Goal: Information Seeking & Learning: Check status

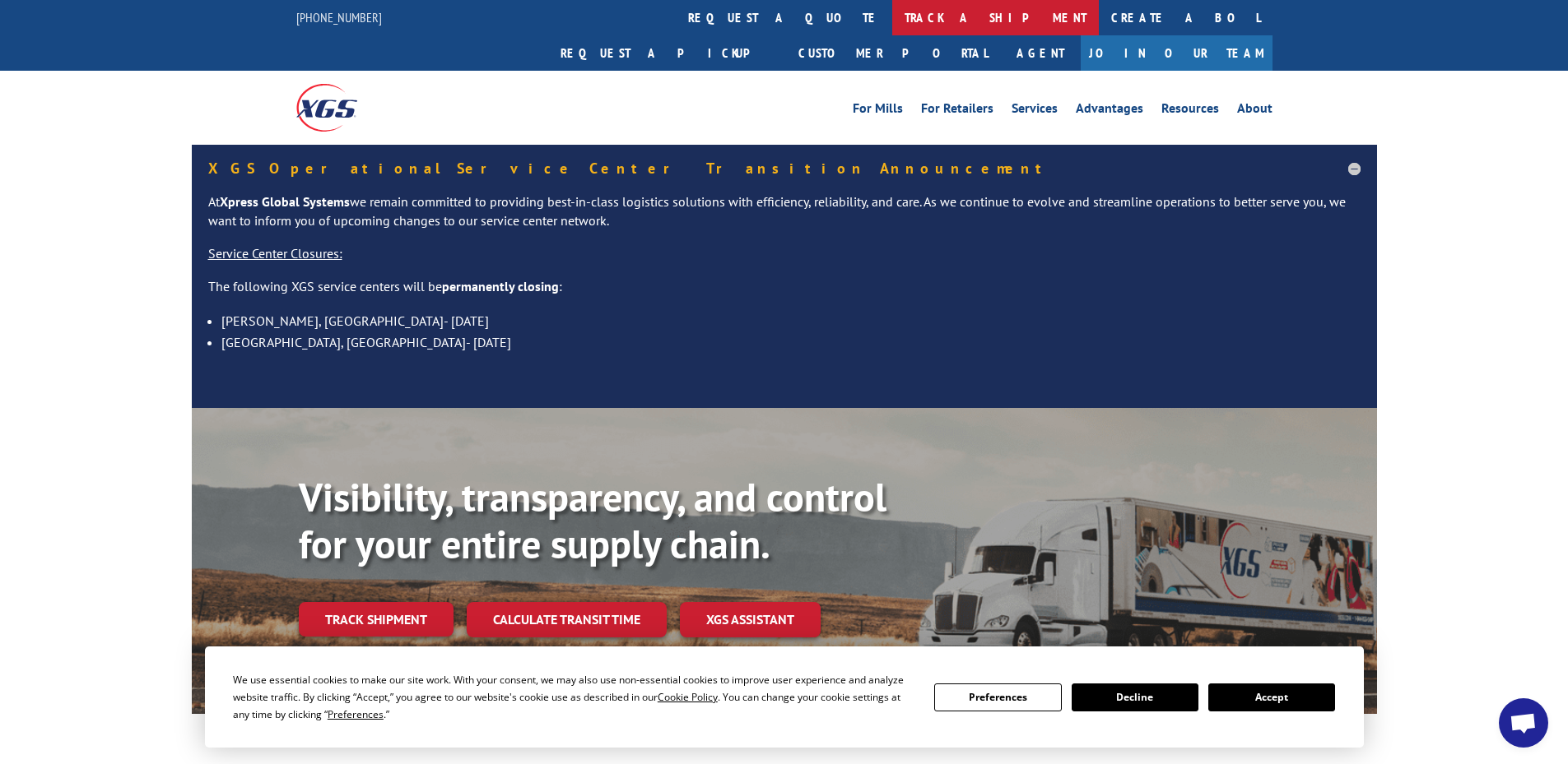
click at [892, 14] on link "track a shipment" at bounding box center [995, 17] width 207 height 36
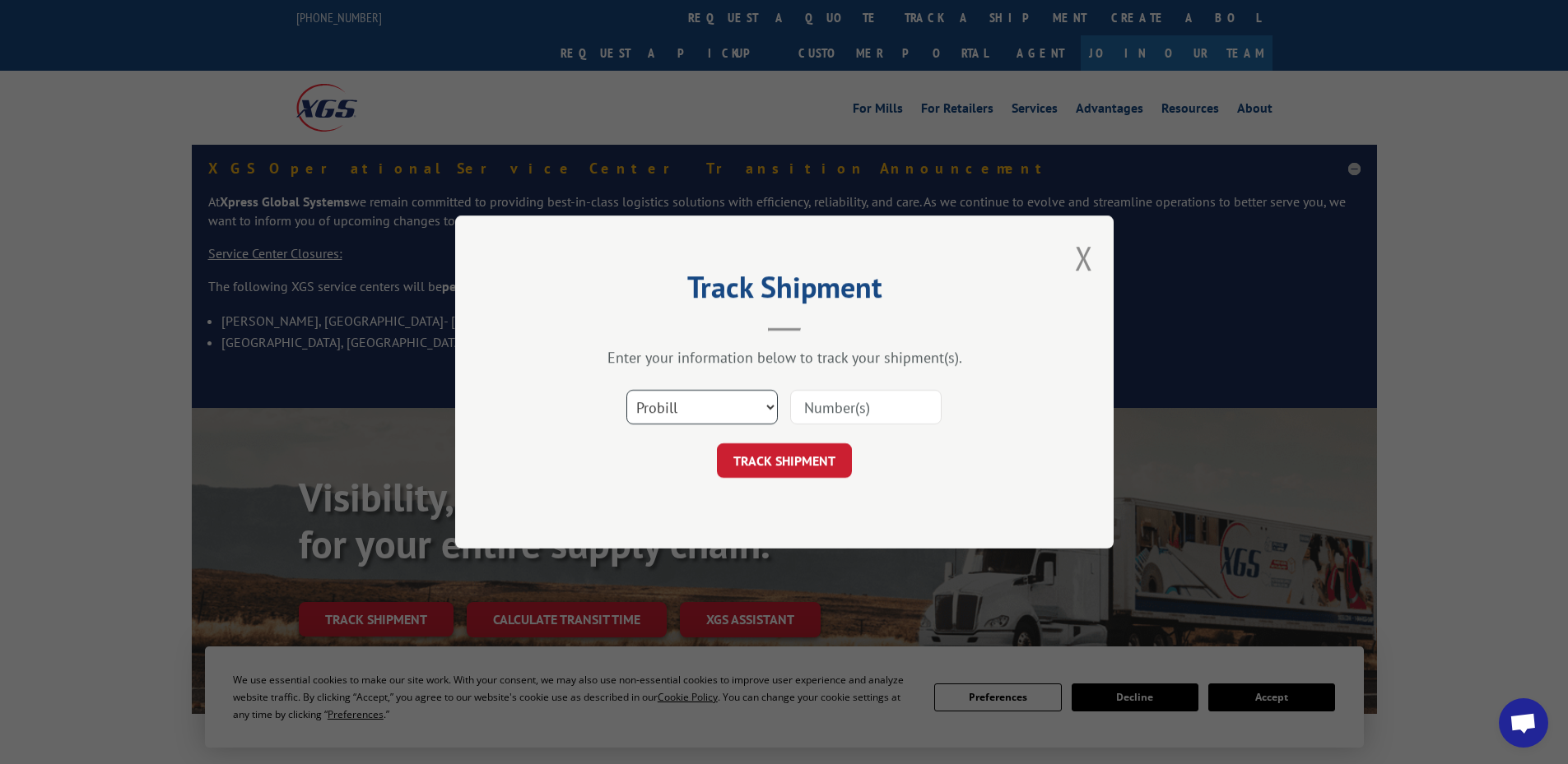
click at [729, 409] on select "Select category... Probill BOL PO" at bounding box center [702, 407] width 151 height 35
select select "bol"
click at [627, 390] on select "Select category... Probill BOL PO" at bounding box center [702, 407] width 151 height 35
click at [845, 403] on input at bounding box center [866, 407] width 151 height 35
paste input "1692049"
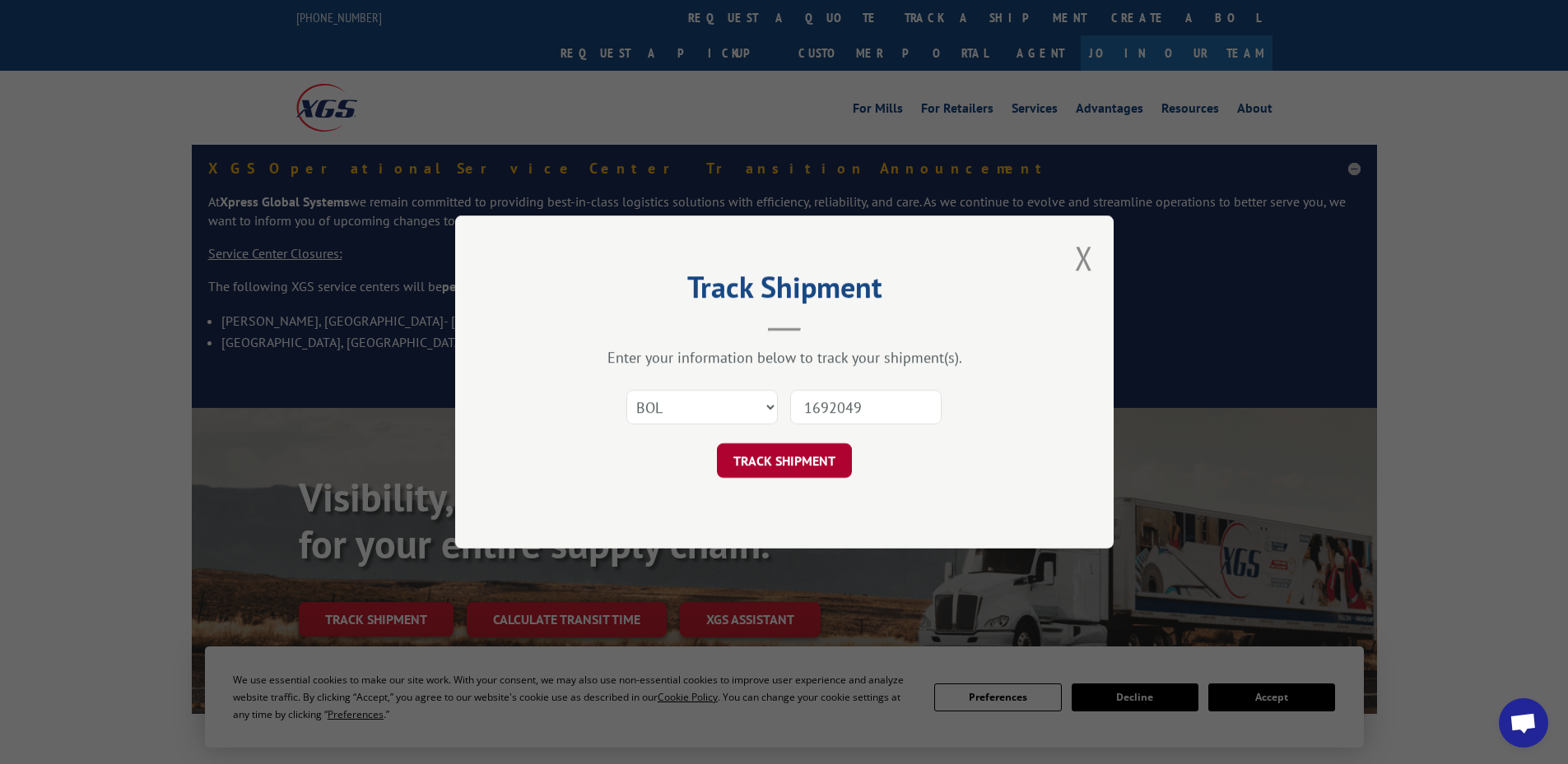
type input "1692049"
click at [820, 470] on button "TRACK SHIPMENT" at bounding box center [784, 461] width 135 height 35
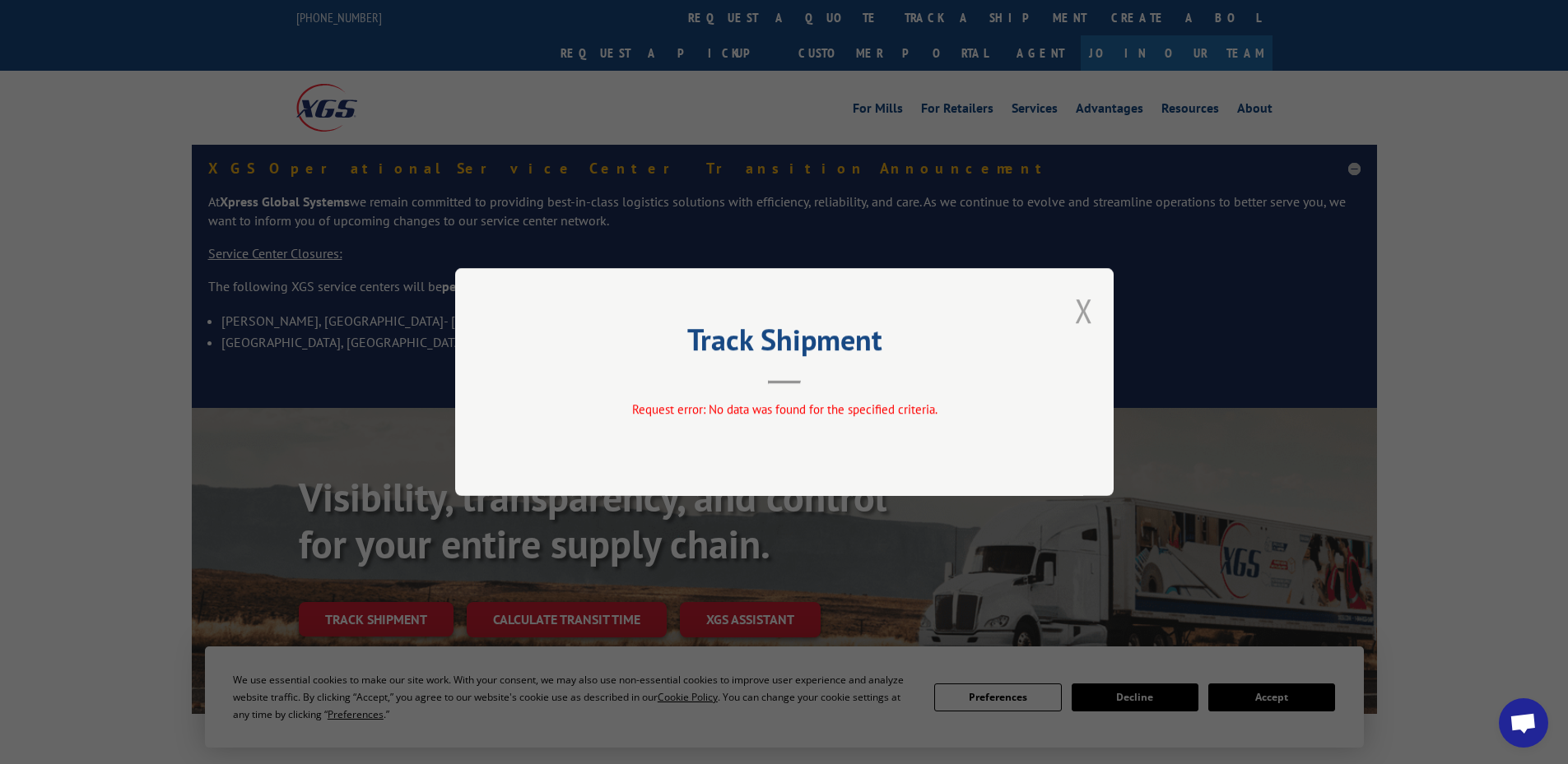
click at [1088, 314] on button "Close modal" at bounding box center [1084, 310] width 18 height 44
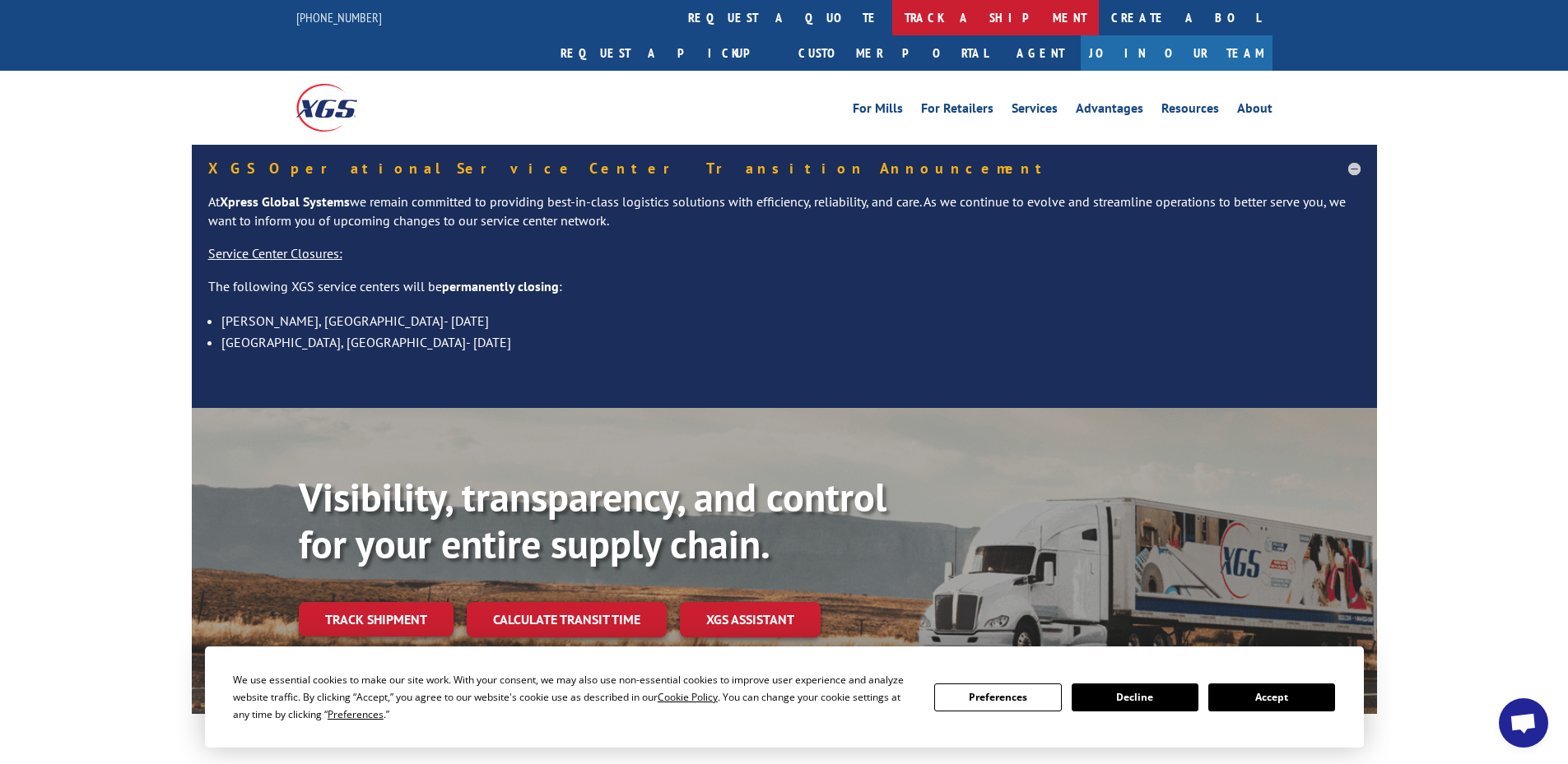
click at [892, 20] on link "track a shipment" at bounding box center [995, 17] width 207 height 36
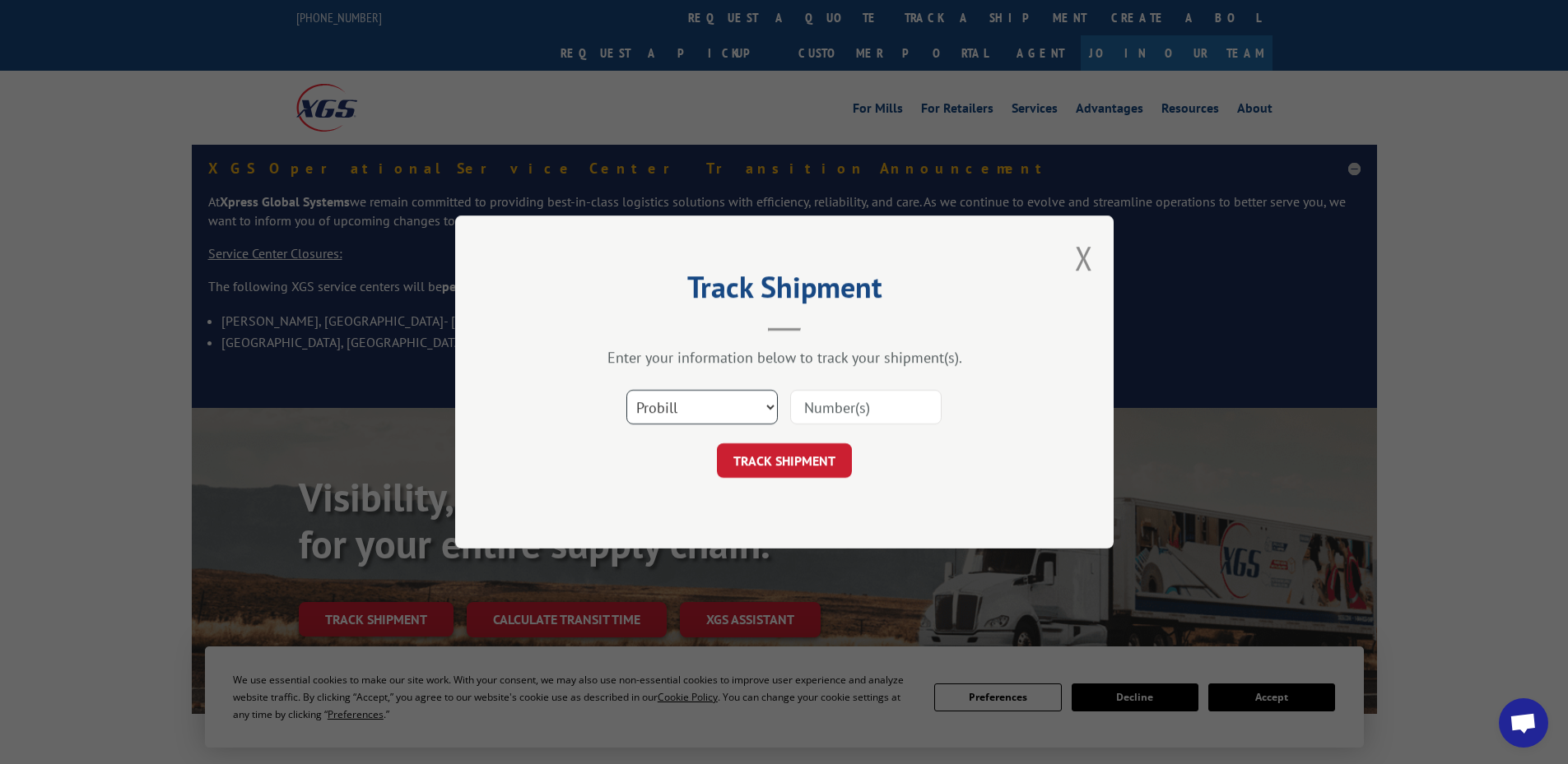
click at [684, 421] on select "Select category... Probill BOL PO" at bounding box center [702, 407] width 151 height 35
select select "po"
click at [627, 390] on select "Select category... Probill BOL PO" at bounding box center [702, 407] width 151 height 35
click at [829, 406] on input at bounding box center [866, 407] width 151 height 35
paste input "76535061"
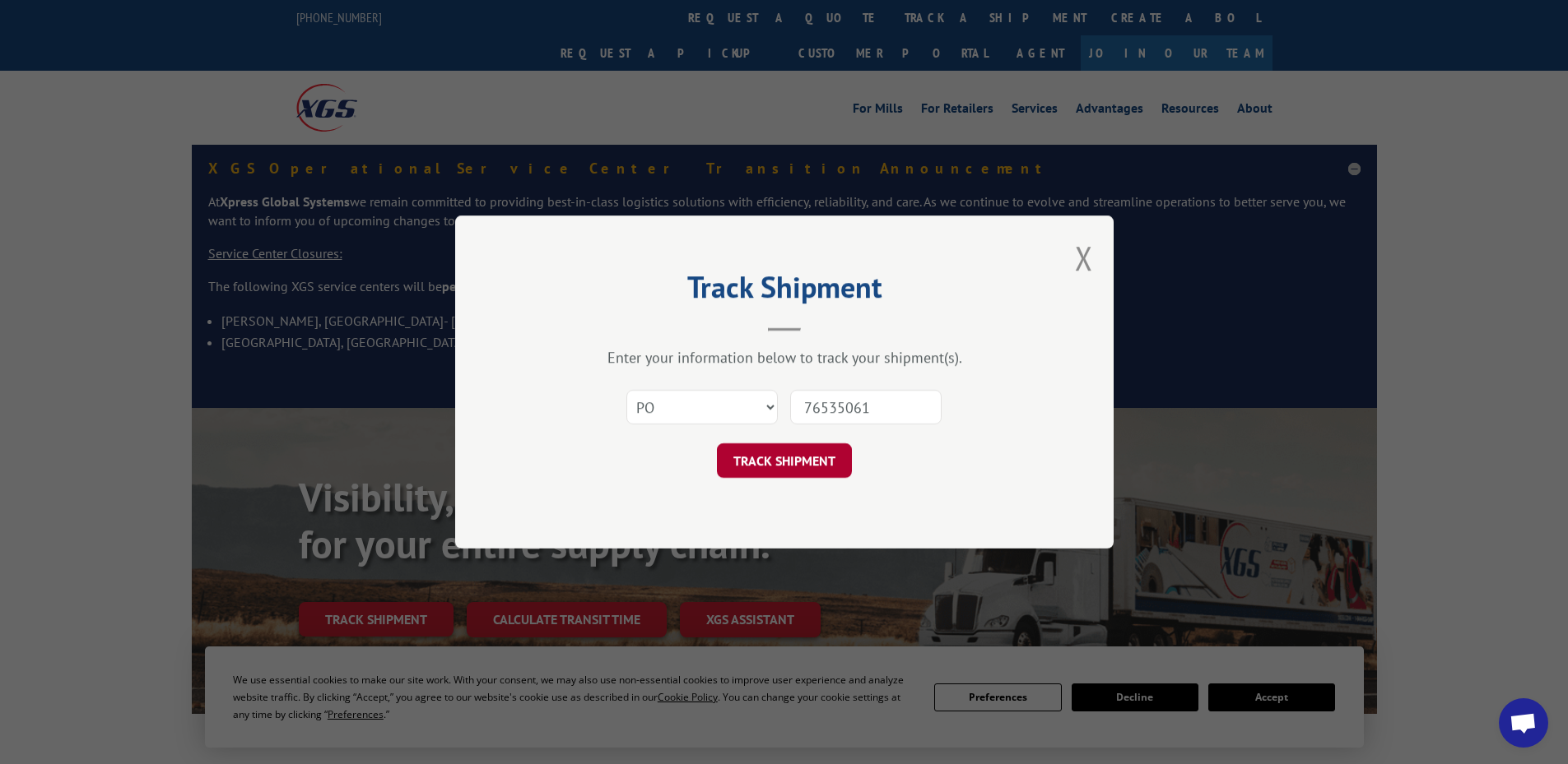
type input "76535061"
click at [775, 470] on button "TRACK SHIPMENT" at bounding box center [784, 461] width 135 height 35
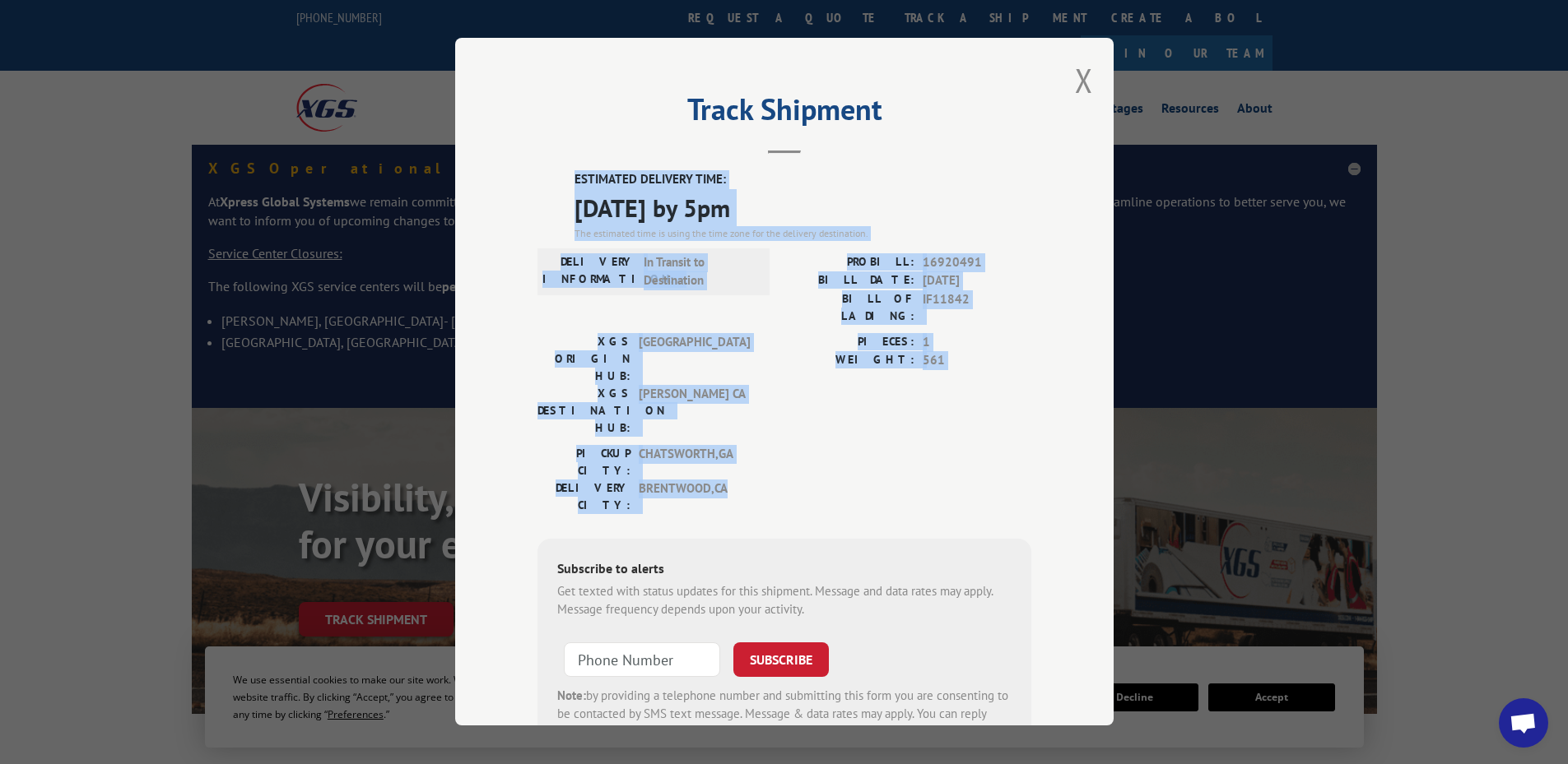
drag, startPoint x: 569, startPoint y: 177, endPoint x: 816, endPoint y: 411, distance: 340.2
click at [816, 411] on div "ESTIMATED DELIVERY TIME: [DATE] by 5pm The estimated time is using the time zon…" at bounding box center [784, 466] width 494 height 591
copy div "ESTIMATED DELIVERY TIME: [DATE] by 5pm The estimated time is using the time zon…"
